Goal: Complete Application Form: Complete application form

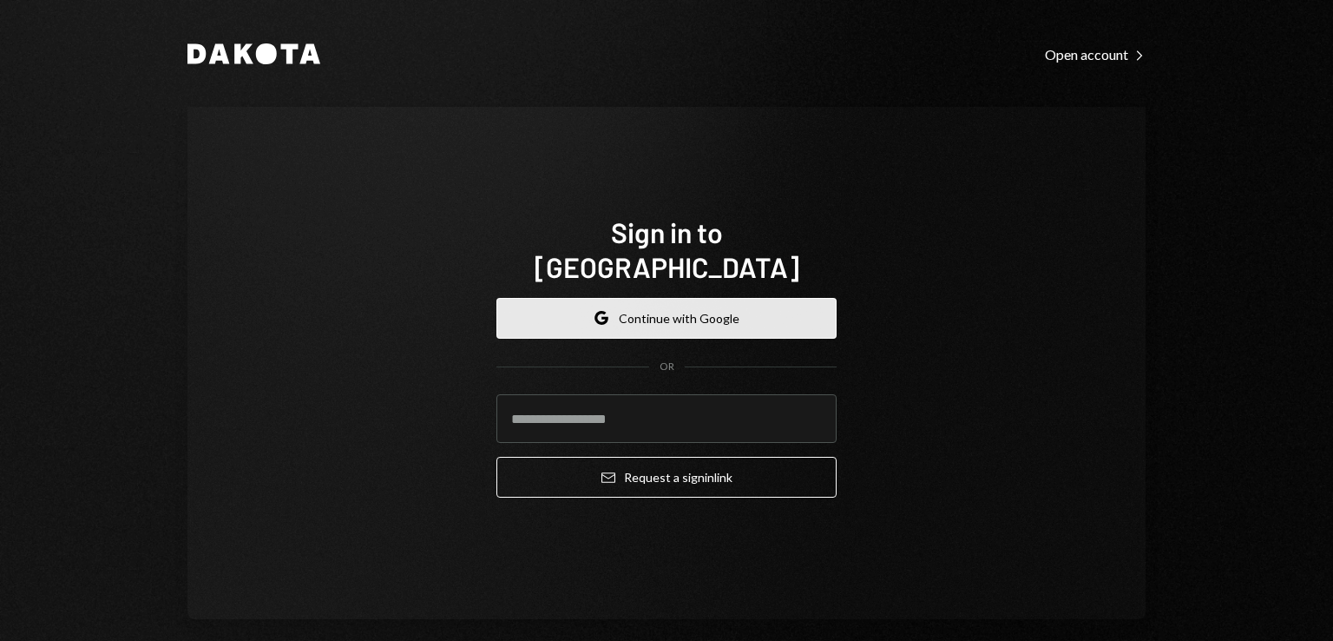
click at [681, 298] on button "Google Continue with Google" at bounding box center [667, 318] width 340 height 41
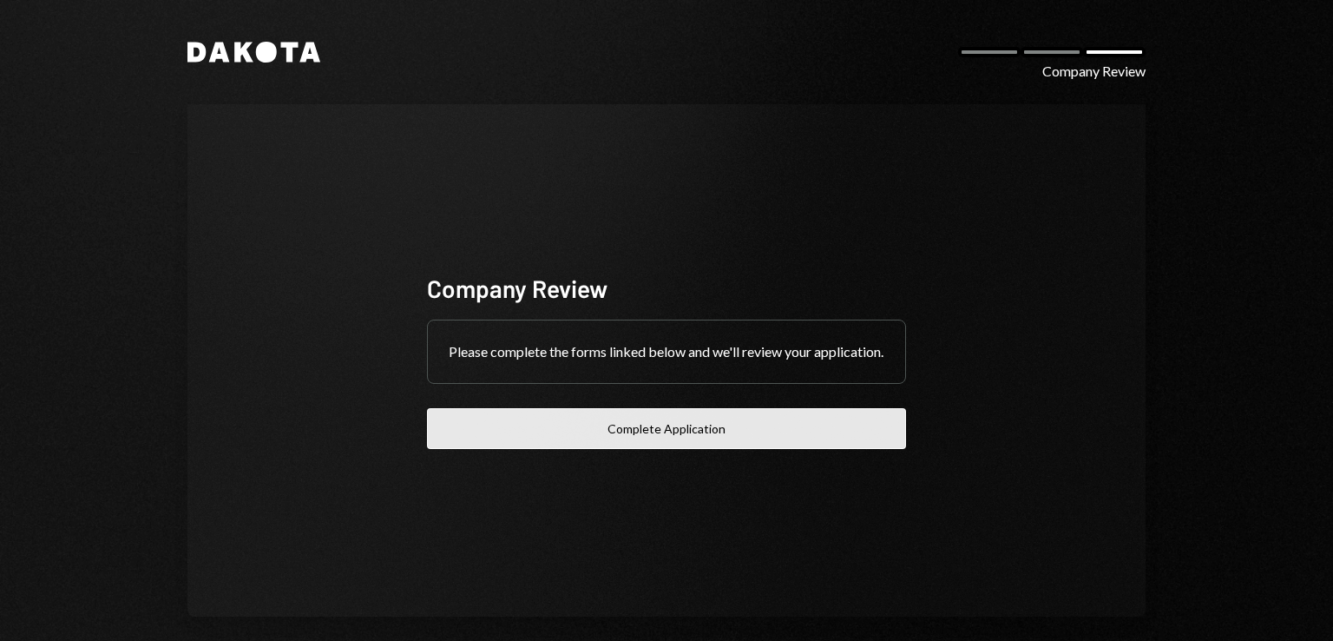
click at [698, 444] on button "Complete Application" at bounding box center [666, 428] width 479 height 41
